Goal: Task Accomplishment & Management: Manage account settings

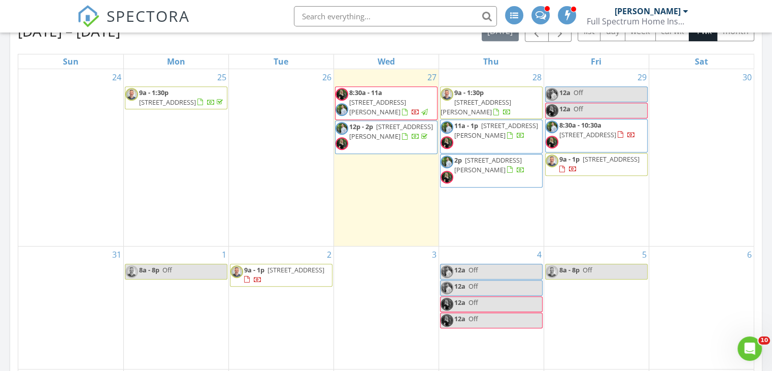
scroll to position [5, 5]
click at [477, 139] on span "3172 Reed Rd, Tunnel Hill 30755" at bounding box center [496, 130] width 84 height 19
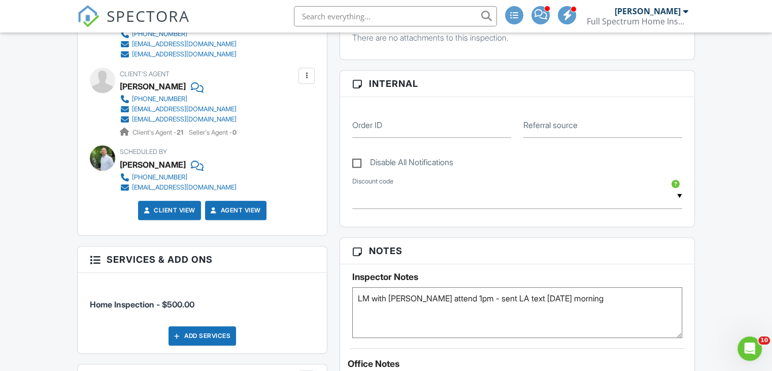
scroll to position [445, 0]
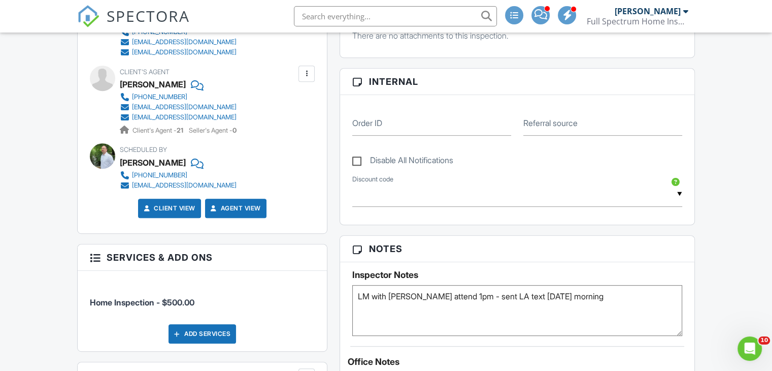
click at [624, 298] on textarea "LM with [PERSON_NAME] attend 1pm - sent LA text [DATE] morning" at bounding box center [517, 310] width 330 height 51
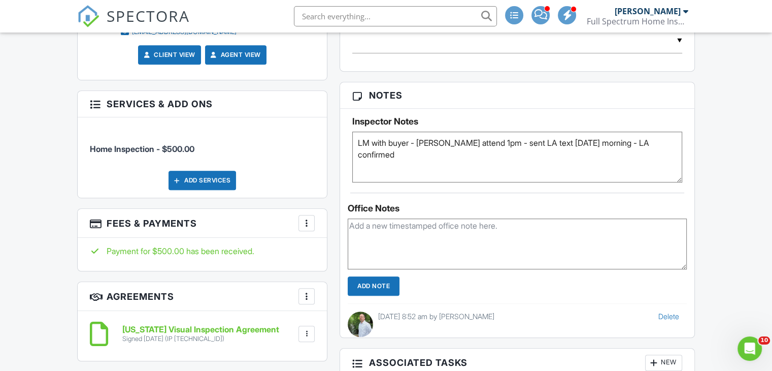
scroll to position [610, 0]
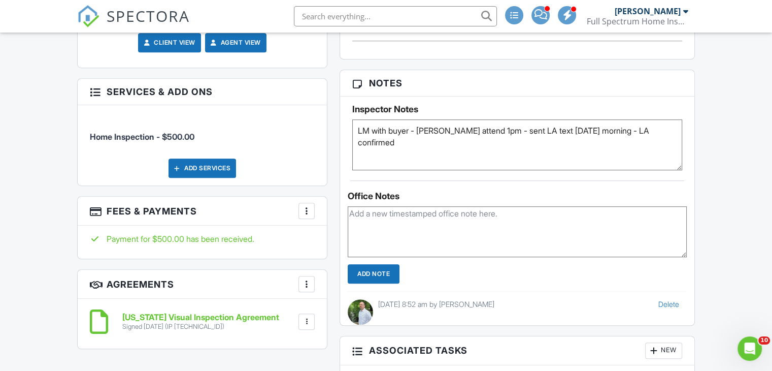
type textarea "LM with buyer - [PERSON_NAME] attend 1pm - sent LA text [DATE] morning - LA con…"
click at [370, 266] on input "Add Note" at bounding box center [374, 273] width 52 height 19
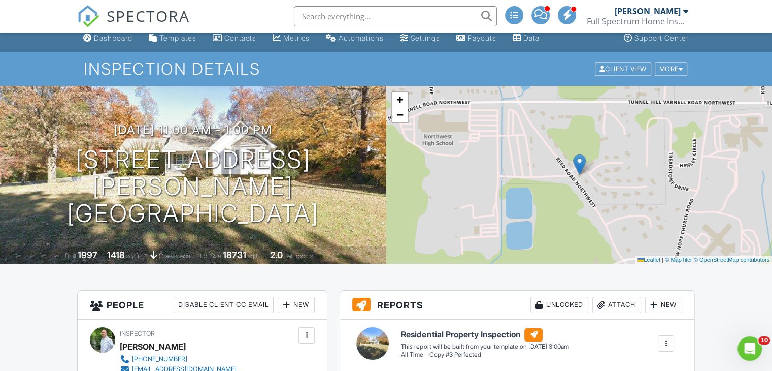
scroll to position [0, 0]
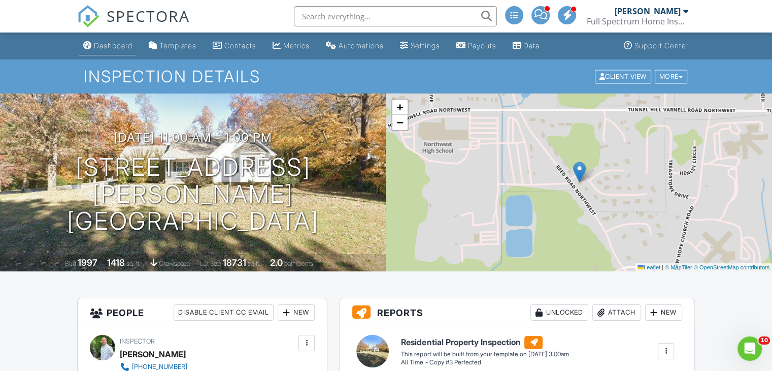
click at [108, 42] on div "Dashboard" at bounding box center [113, 45] width 39 height 9
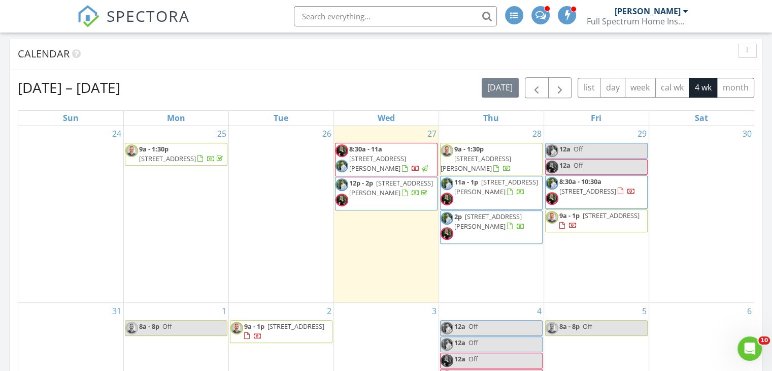
scroll to position [415, 0]
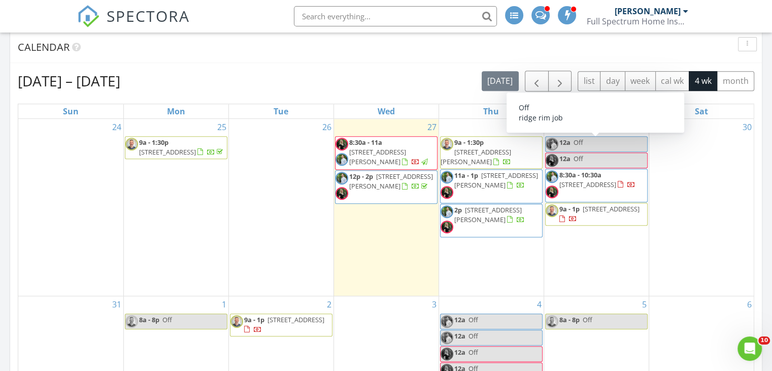
click at [599, 145] on link "12a Off" at bounding box center [596, 144] width 103 height 16
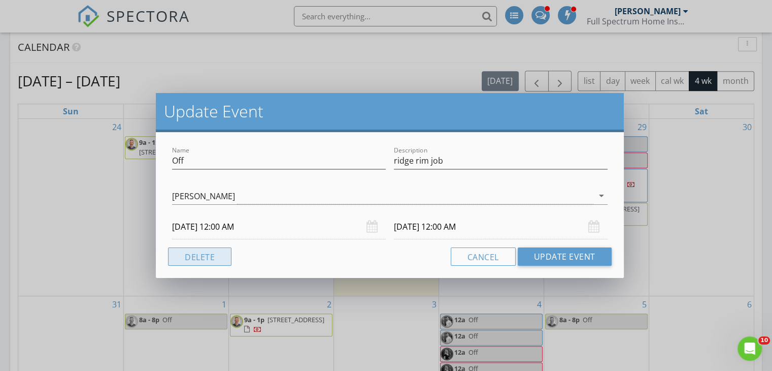
click at [212, 256] on button "Delete" at bounding box center [199, 256] width 63 height 18
click at [217, 260] on button "Delete" at bounding box center [199, 256] width 63 height 18
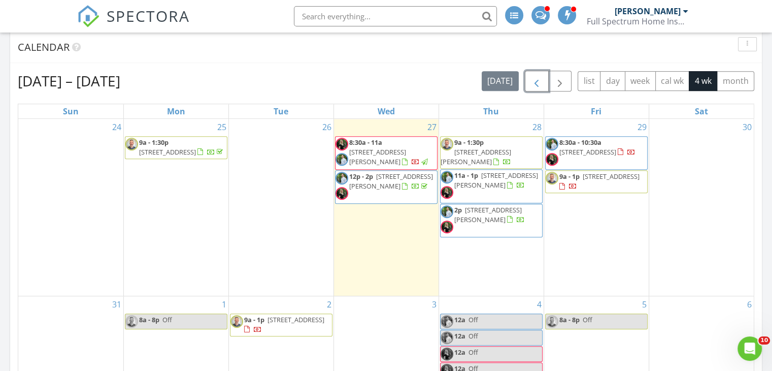
click at [538, 80] on span "button" at bounding box center [537, 81] width 12 height 12
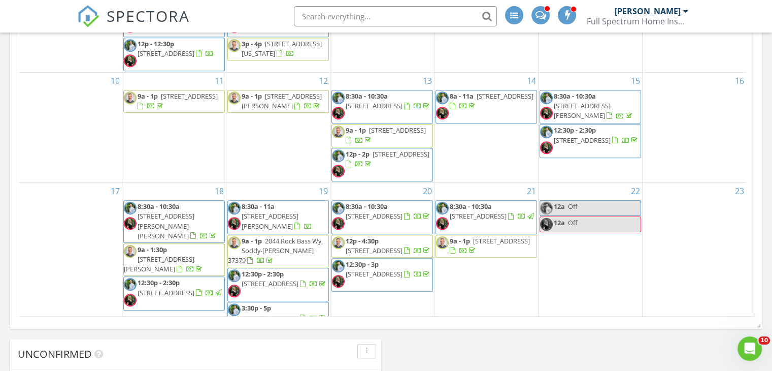
scroll to position [89, 0]
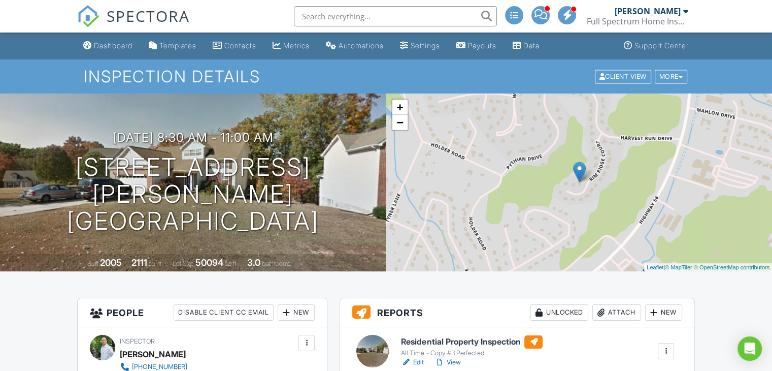
drag, startPoint x: 776, startPoint y: 54, endPoint x: 779, endPoint y: 30, distance: 24.6
click at [272, 144] on h3 "08/19/2025 8:30 am - 11:00 am" at bounding box center [193, 138] width 161 height 14
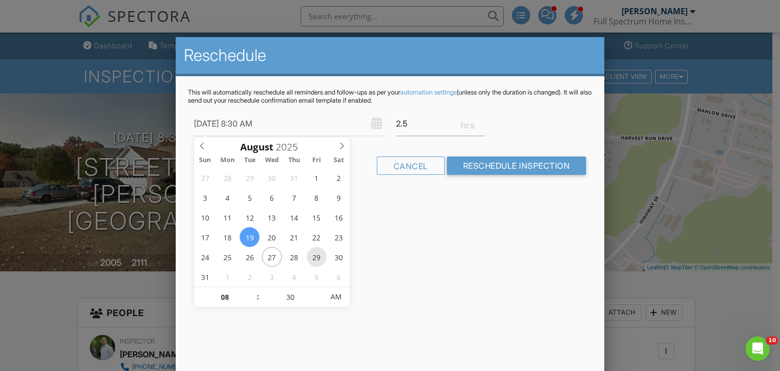
type input "08/29/2025 8:30 AM"
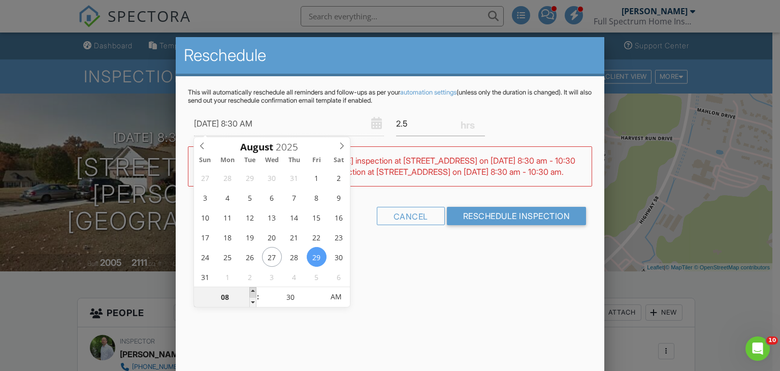
type input "09"
type input "08/29/2025 9:30 AM"
click at [252, 291] on span at bounding box center [252, 292] width 7 height 10
type input "10"
type input "08/29/2025 10:30 AM"
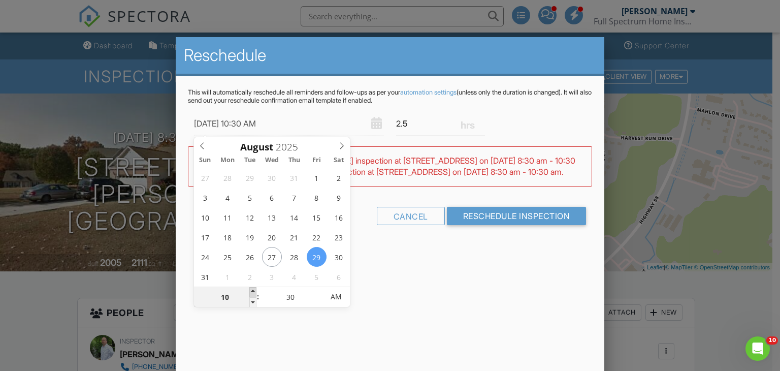
click at [252, 291] on span at bounding box center [252, 292] width 7 height 10
type input "11"
type input "08/29/2025 11:30 AM"
click at [252, 291] on span at bounding box center [252, 292] width 7 height 10
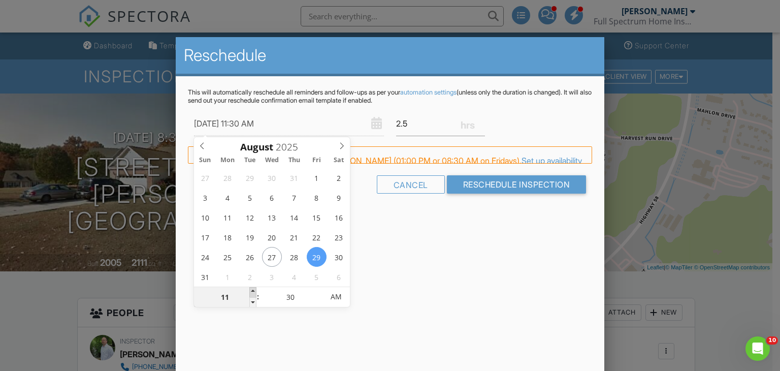
type input "12"
type input "08/29/2025 12:30 PM"
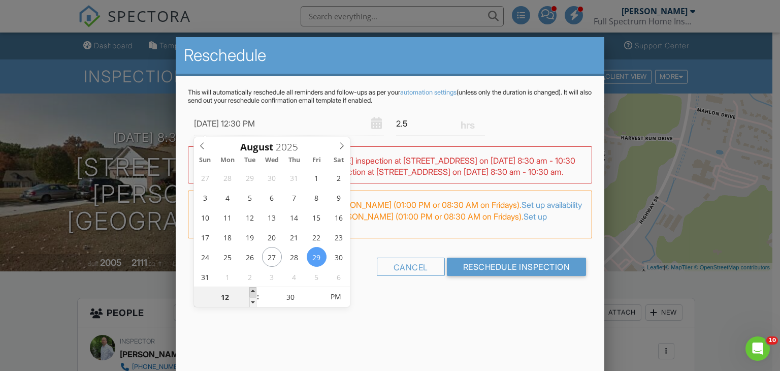
click at [252, 291] on span at bounding box center [252, 292] width 7 height 10
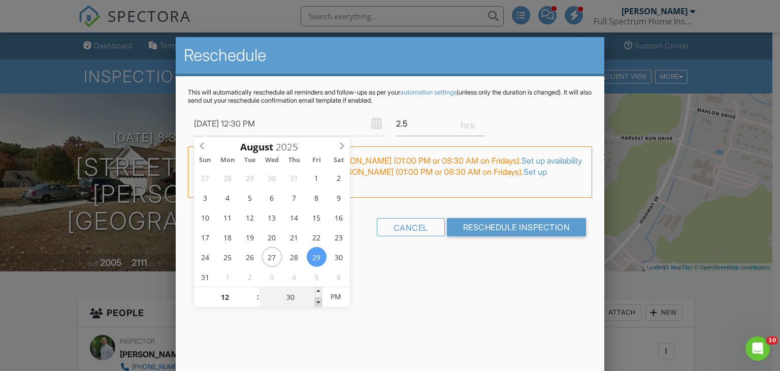
type input "25"
type input "08/29/2025 12:25 PM"
click at [316, 301] on span at bounding box center [318, 302] width 7 height 10
type input "20"
type input "08/29/2025 12:20 PM"
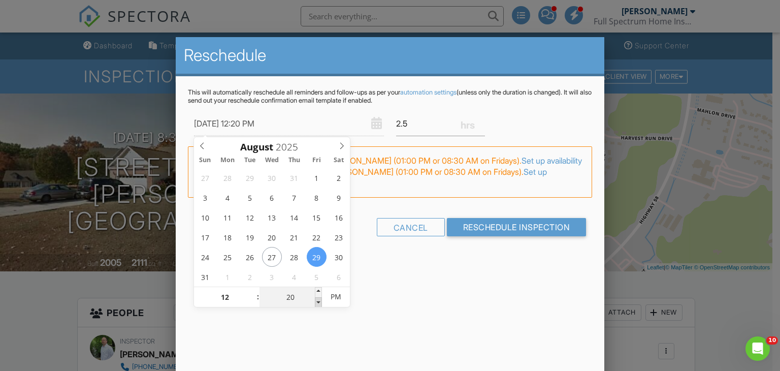
click at [316, 301] on span at bounding box center [318, 302] width 7 height 10
type input "15"
type input "08/29/2025 12:15 PM"
click at [316, 301] on span at bounding box center [318, 302] width 7 height 10
type input "10"
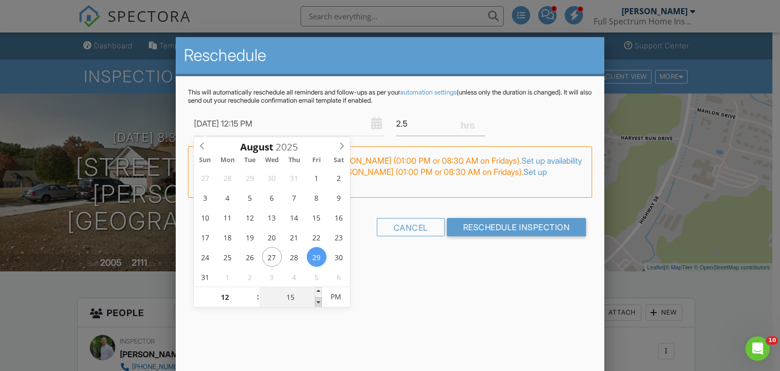
type input "08/29/2025 12:10 PM"
click at [316, 301] on span at bounding box center [318, 302] width 7 height 10
type input "05"
type input "08/29/2025 12:05 PM"
click at [316, 301] on span at bounding box center [318, 302] width 7 height 10
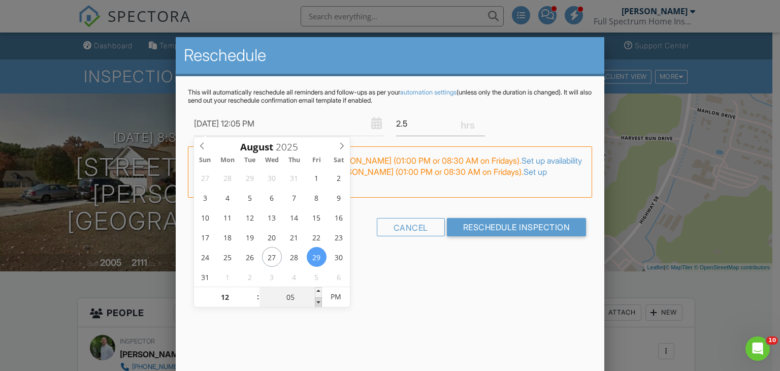
type input "00"
type input "08/29/2025 12:00 PM"
click at [316, 301] on span at bounding box center [318, 302] width 7 height 10
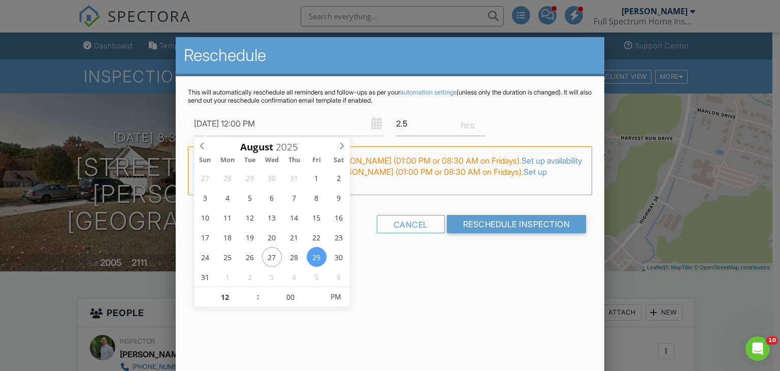
click at [389, 296] on div "Reschedule This will automatically reschedule all reminders and follow-ups as p…" at bounding box center [390, 214] width 429 height 355
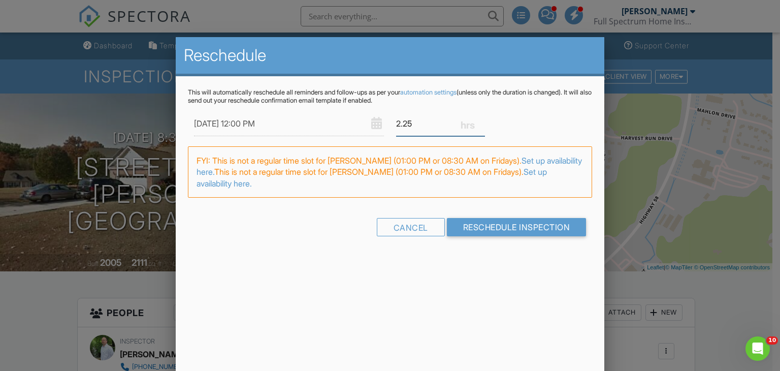
click at [481, 127] on input "2.25" at bounding box center [440, 123] width 89 height 25
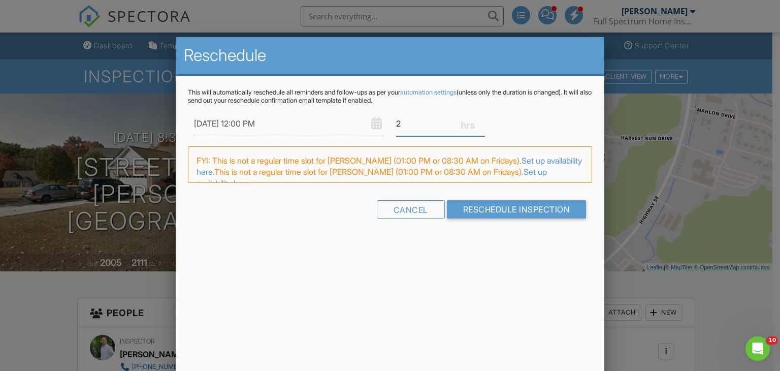
type input "2"
click at [481, 127] on input "2" at bounding box center [440, 123] width 89 height 25
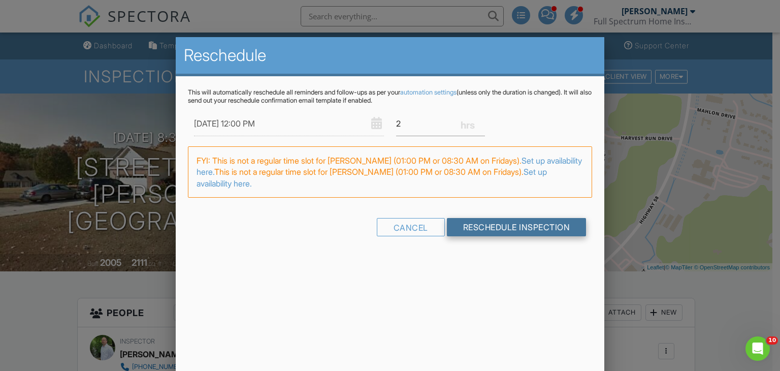
click at [489, 225] on input "Reschedule Inspection" at bounding box center [517, 227] width 140 height 18
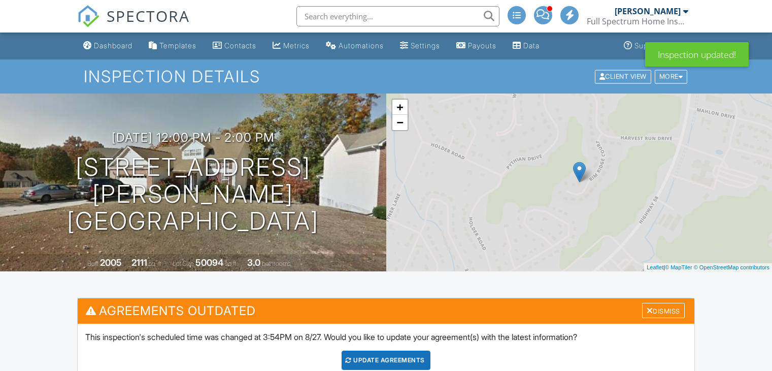
click at [663, 309] on div "Dismiss" at bounding box center [663, 311] width 43 height 16
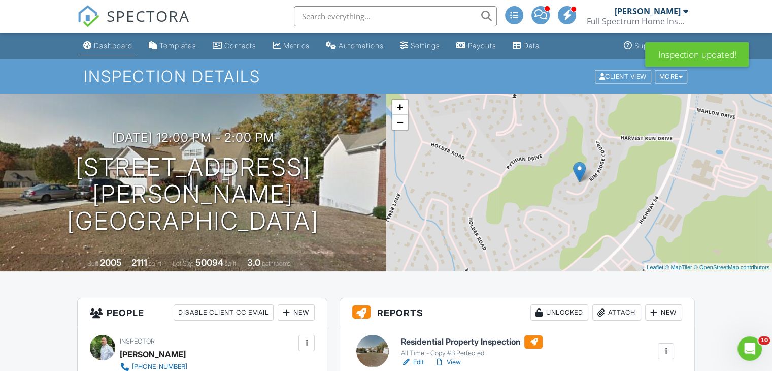
click at [118, 41] on div "Dashboard" at bounding box center [113, 45] width 39 height 9
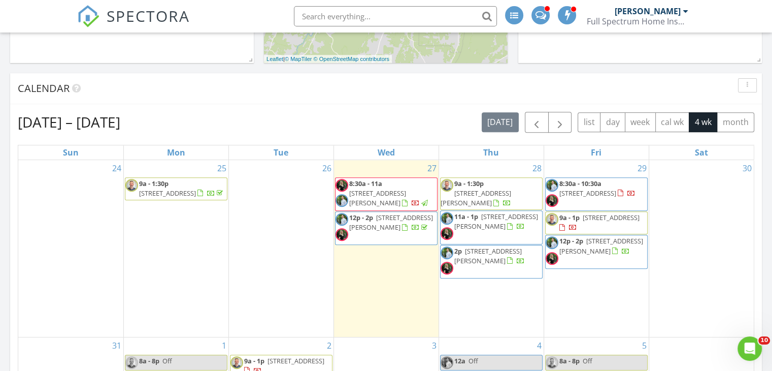
scroll to position [396, 0]
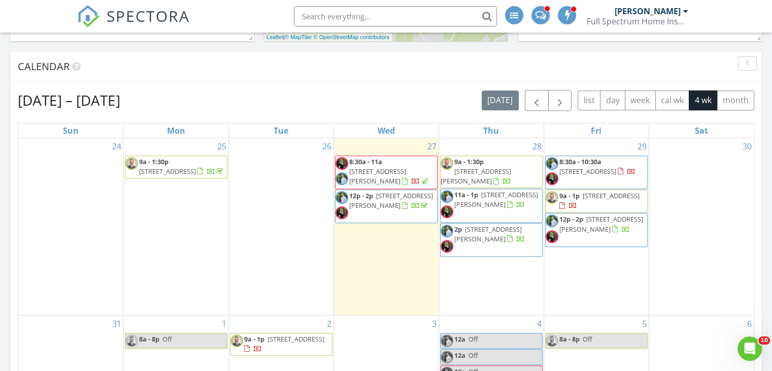
click at [605, 169] on span "[STREET_ADDRESS]" at bounding box center [588, 171] width 57 height 9
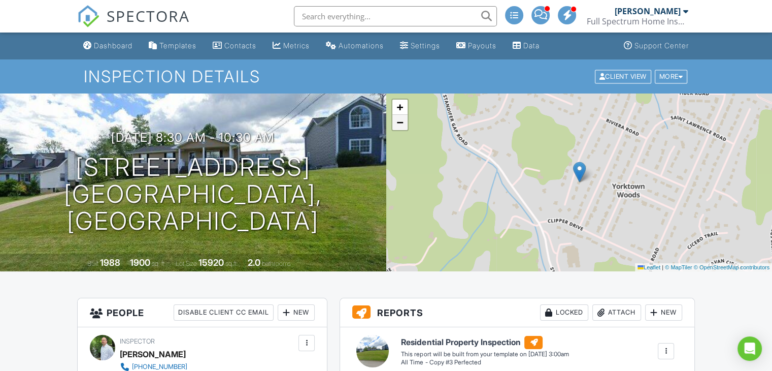
click at [402, 127] on link "−" at bounding box center [400, 122] width 15 height 15
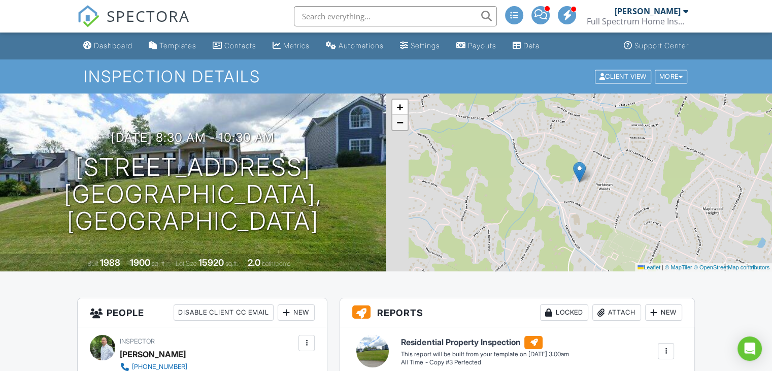
click at [402, 127] on link "−" at bounding box center [400, 122] width 15 height 15
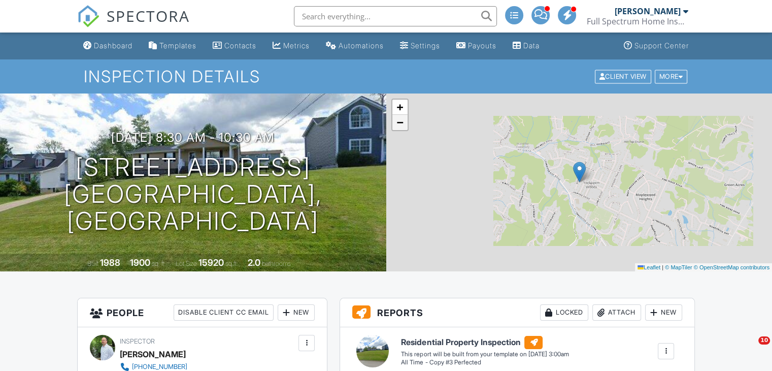
click at [402, 127] on link "−" at bounding box center [400, 122] width 15 height 15
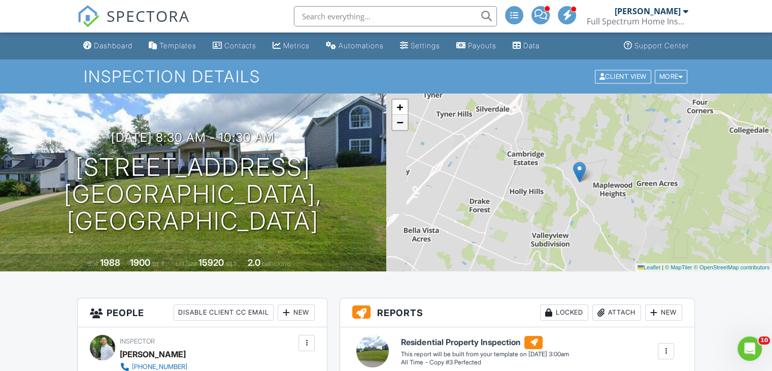
click at [402, 127] on link "−" at bounding box center [400, 122] width 15 height 15
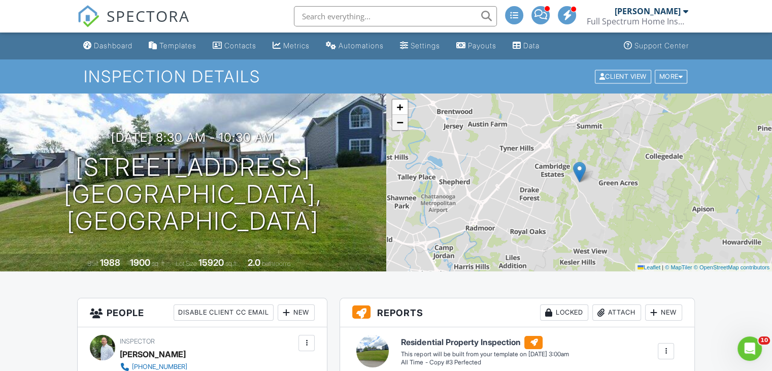
click at [402, 127] on link "−" at bounding box center [400, 122] width 15 height 15
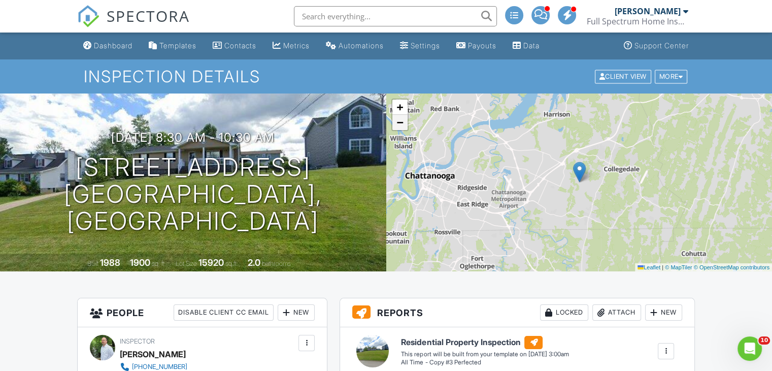
click at [402, 127] on link "−" at bounding box center [400, 122] width 15 height 15
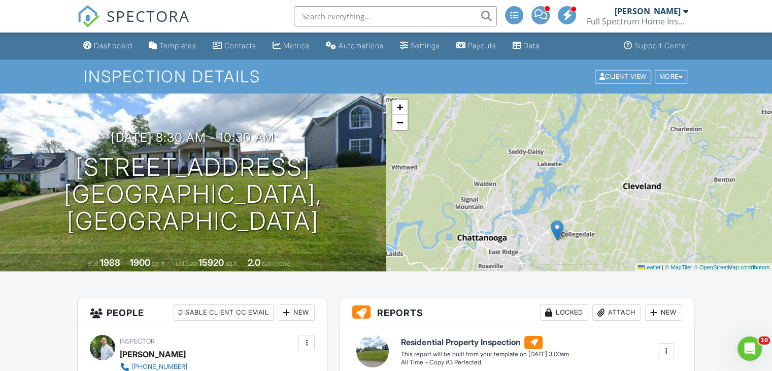
drag, startPoint x: 615, startPoint y: 126, endPoint x: 609, endPoint y: 185, distance: 59.8
click at [609, 185] on div "+ − Leaflet | © MapTiler © OpenStreetMap contributors" at bounding box center [579, 182] width 386 height 178
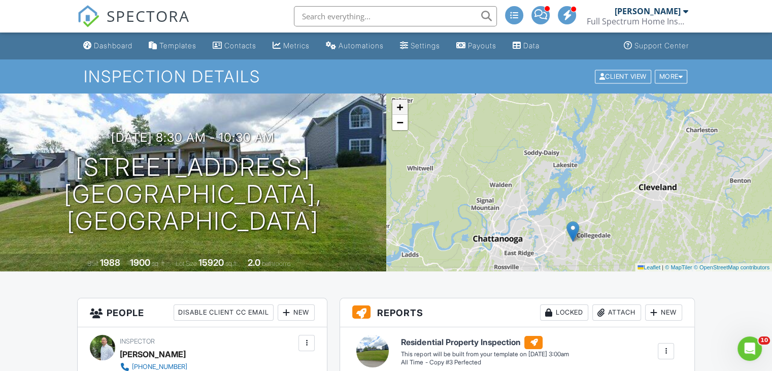
click at [402, 109] on span "+" at bounding box center [400, 107] width 7 height 13
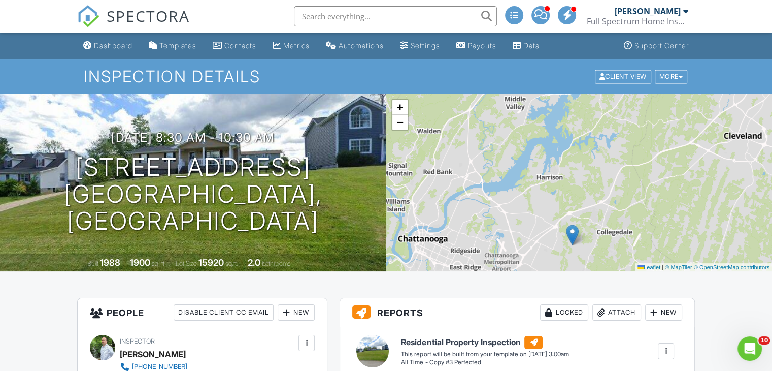
drag, startPoint x: 525, startPoint y: 208, endPoint x: 532, endPoint y: 151, distance: 56.8
click at [532, 151] on div "+ − Leaflet | © MapTiler © OpenStreetMap contributors" at bounding box center [579, 182] width 386 height 178
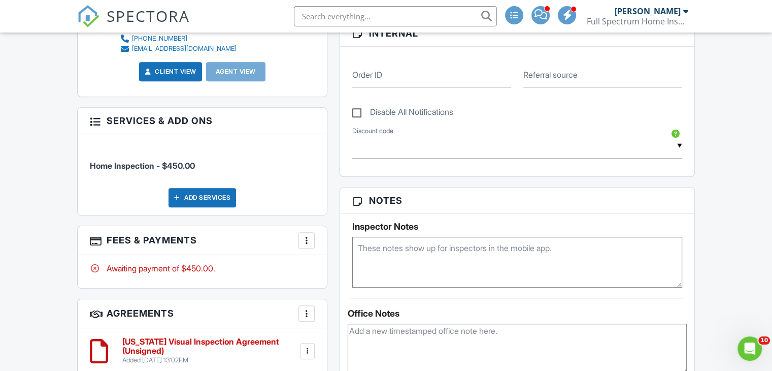
scroll to position [528, 0]
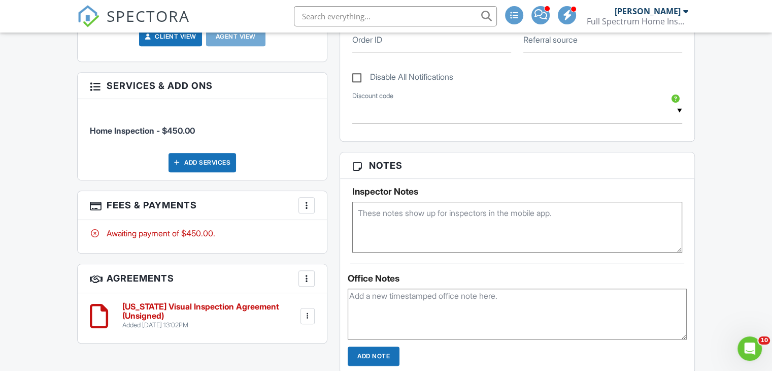
click at [518, 226] on textarea at bounding box center [517, 227] width 330 height 51
type textarea "Buyers will provide access - repeat clients - this is their sons home ?????"
click at [373, 352] on input "Add Note" at bounding box center [374, 355] width 52 height 19
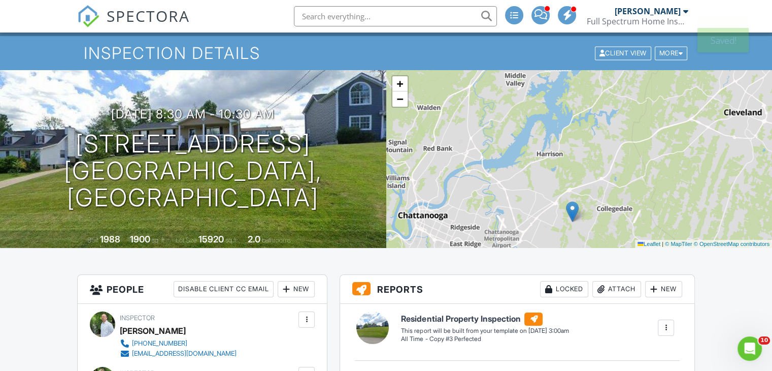
scroll to position [0, 0]
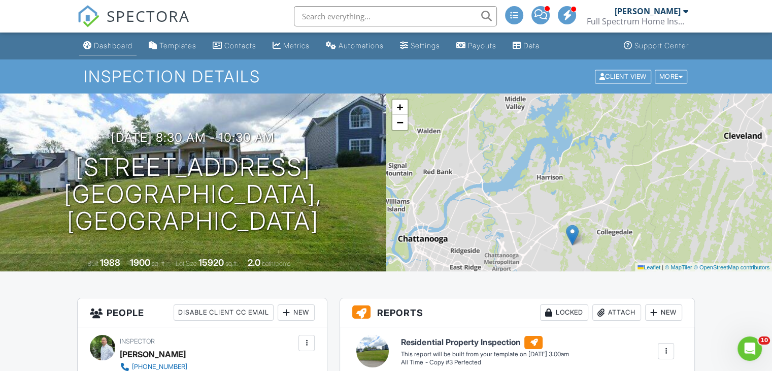
click at [109, 44] on div "Dashboard" at bounding box center [113, 45] width 39 height 9
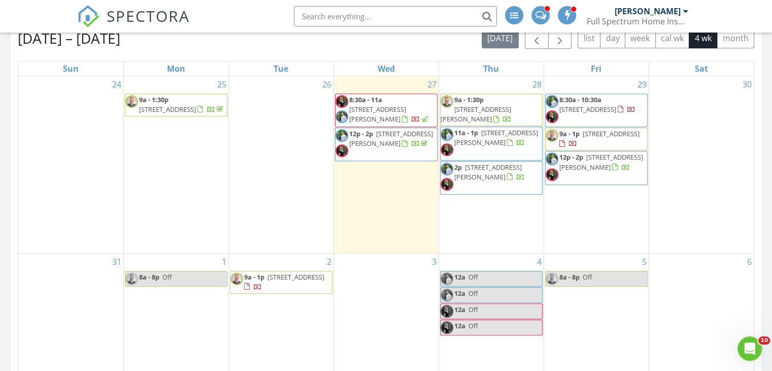
scroll to position [453, 0]
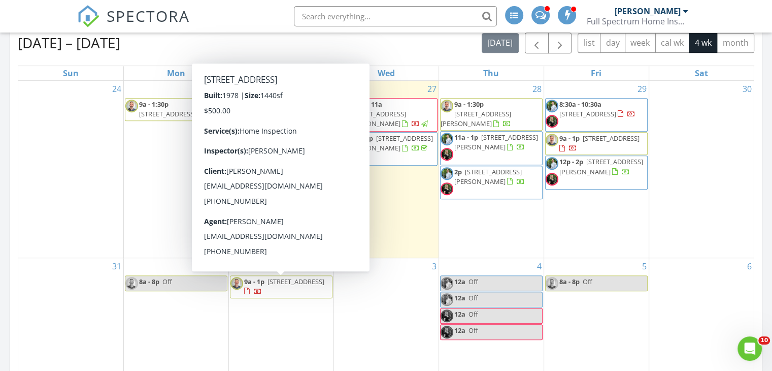
click at [270, 286] on span "5636 Shady Branch Dr, Chattanooga 37415" at bounding box center [296, 281] width 57 height 9
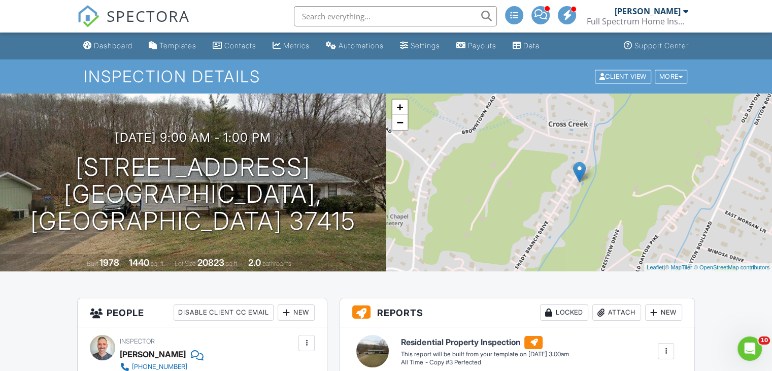
drag, startPoint x: 775, startPoint y: 43, endPoint x: 778, endPoint y: 20, distance: 23.1
click at [127, 49] on div "Dashboard" at bounding box center [113, 45] width 39 height 9
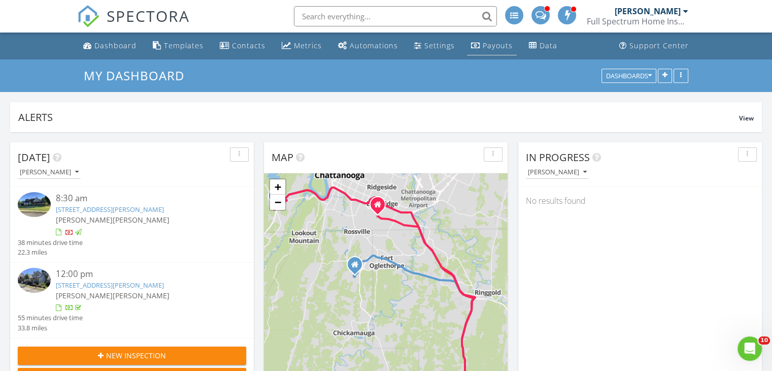
click at [485, 45] on div "Payouts" at bounding box center [498, 46] width 30 height 10
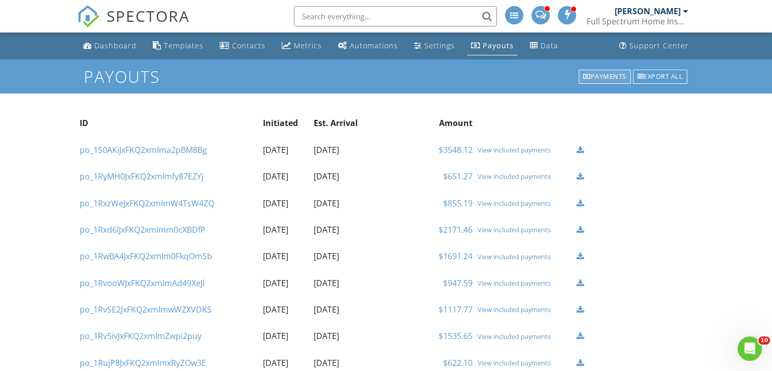
click at [599, 82] on div "Payments" at bounding box center [605, 77] width 52 height 14
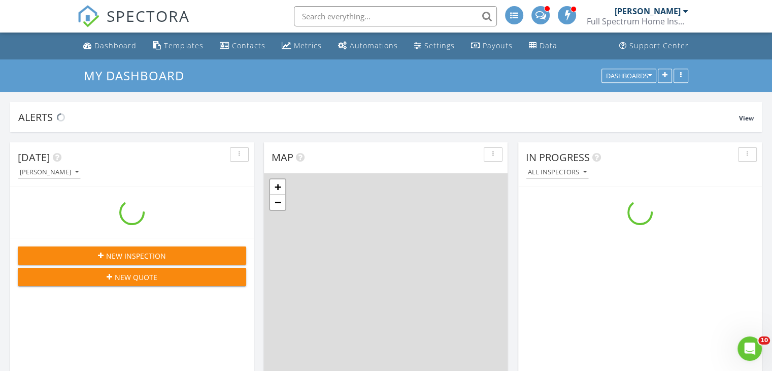
scroll to position [940, 788]
